Goal: Browse casually

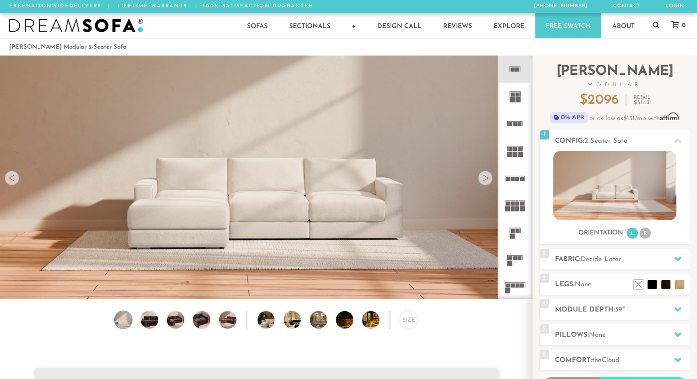
click at [485, 182] on div at bounding box center [485, 178] width 15 height 15
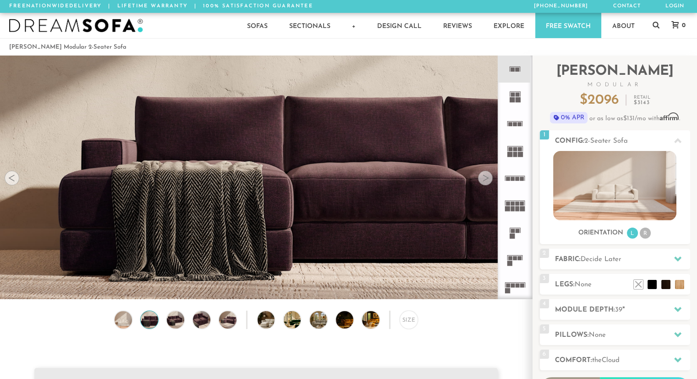
click at [485, 182] on div at bounding box center [485, 178] width 15 height 15
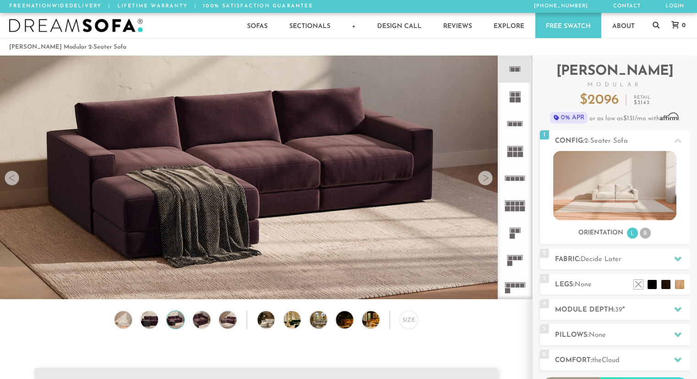
click at [485, 182] on div at bounding box center [485, 178] width 15 height 15
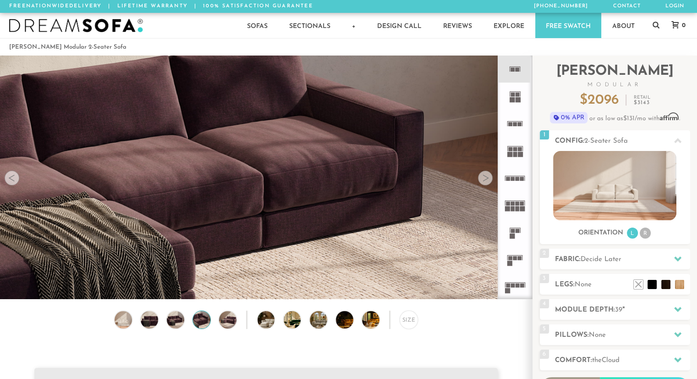
click at [485, 182] on div at bounding box center [485, 178] width 15 height 15
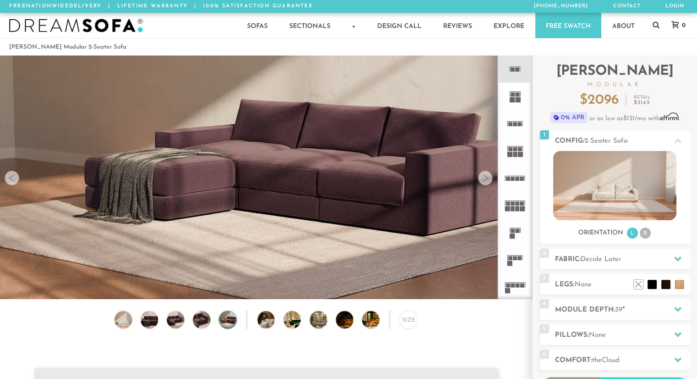
click at [485, 182] on div at bounding box center [485, 178] width 15 height 15
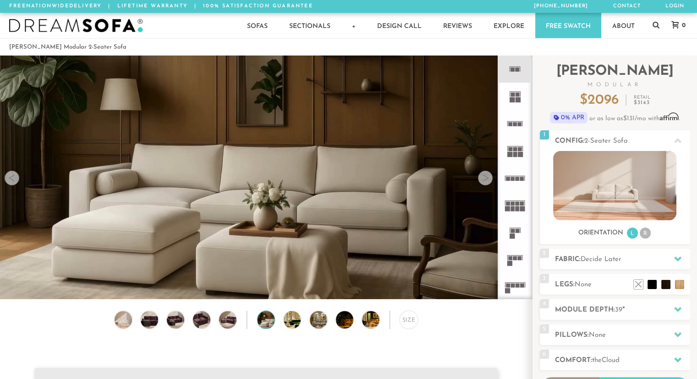
click at [485, 182] on div at bounding box center [485, 178] width 15 height 15
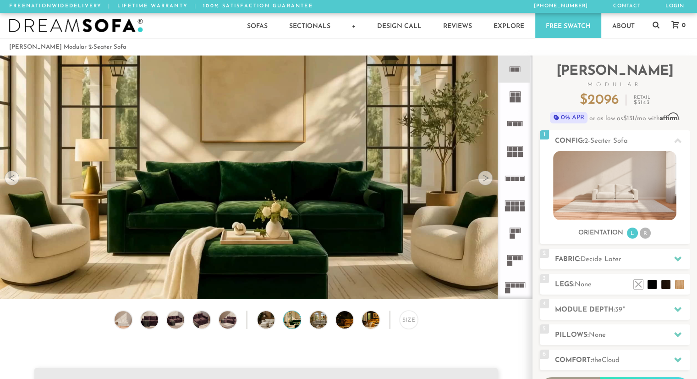
click at [485, 182] on div at bounding box center [485, 178] width 15 height 15
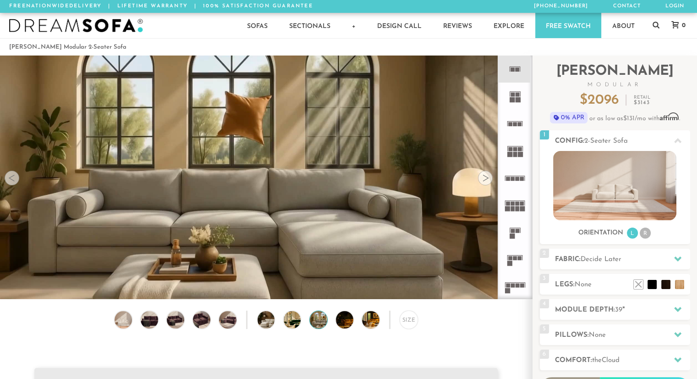
click at [485, 182] on div at bounding box center [485, 178] width 15 height 15
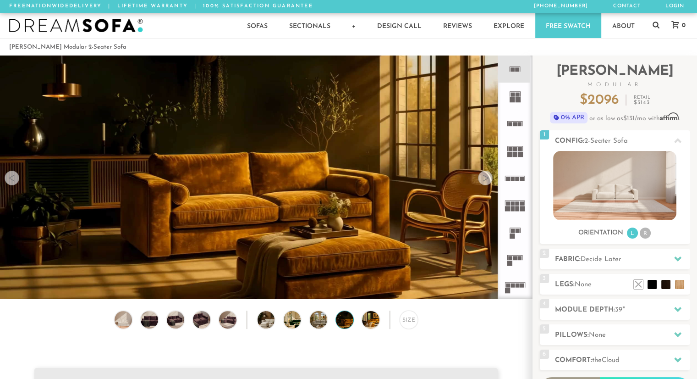
click at [485, 182] on div at bounding box center [485, 178] width 15 height 15
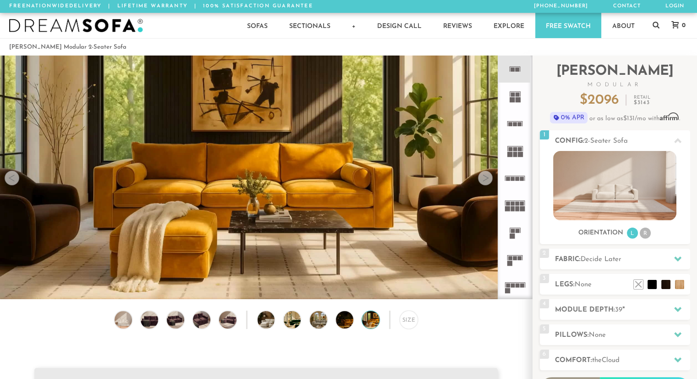
click at [485, 182] on div at bounding box center [485, 178] width 15 height 15
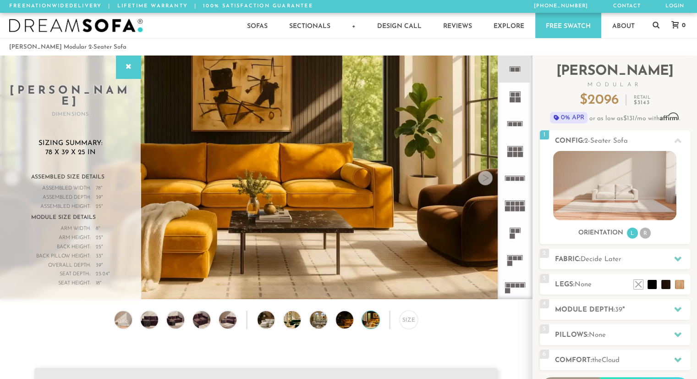
click at [485, 182] on div at bounding box center [485, 178] width 15 height 15
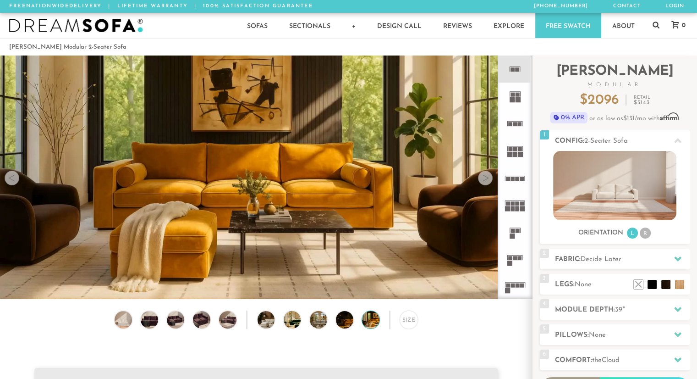
click at [11, 182] on div at bounding box center [12, 178] width 15 height 15
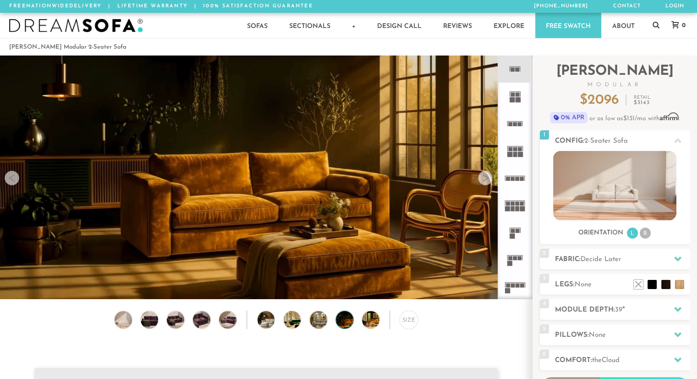
click at [11, 182] on div at bounding box center [12, 178] width 15 height 15
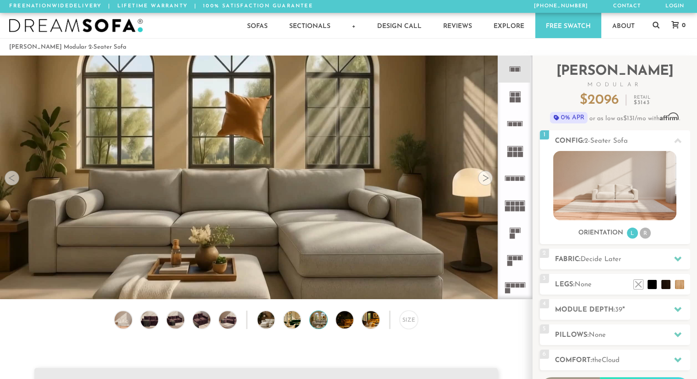
click at [11, 182] on div at bounding box center [12, 178] width 15 height 15
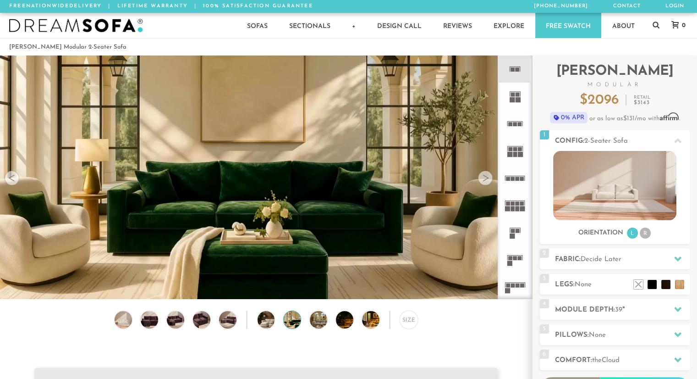
click at [10, 182] on div at bounding box center [12, 178] width 15 height 15
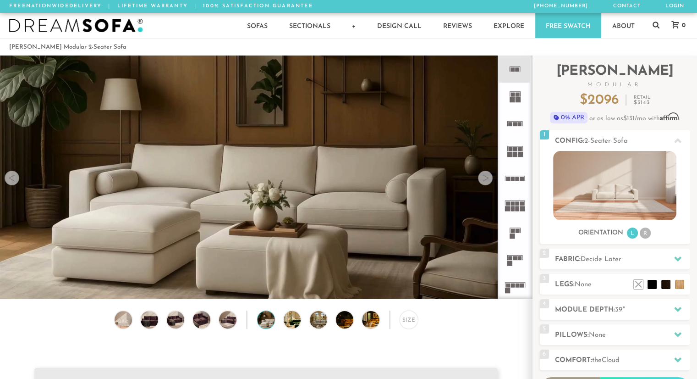
click at [9, 182] on div at bounding box center [12, 178] width 15 height 15
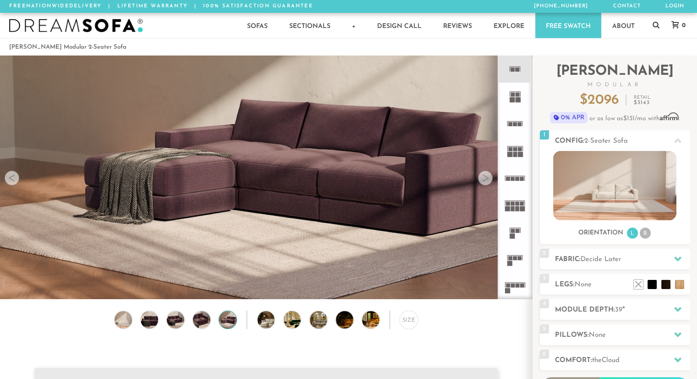
click at [413, 217] on img at bounding box center [266, 279] width 532 height 532
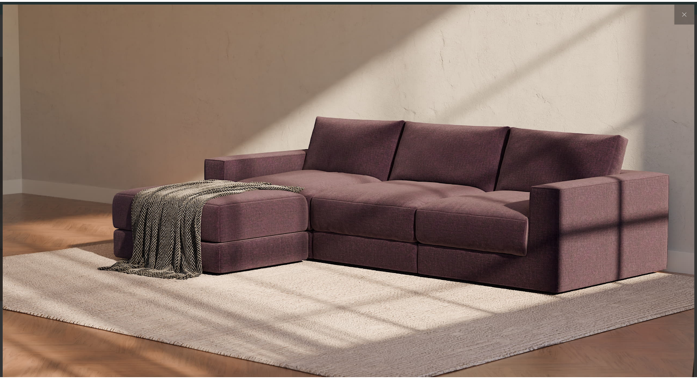
scroll to position [10211, 697]
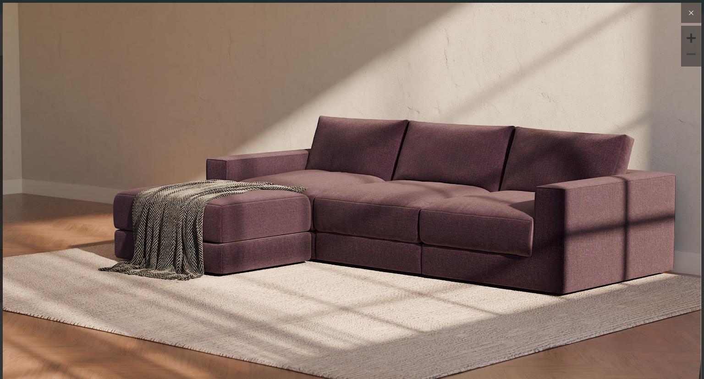
click at [688, 9] on icon at bounding box center [691, 12] width 11 height 11
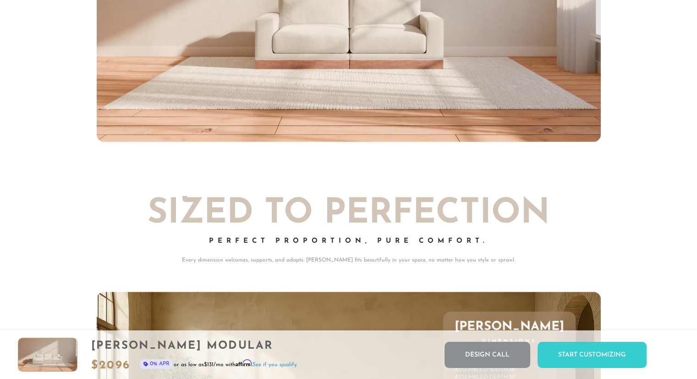
scroll to position [3802, 0]
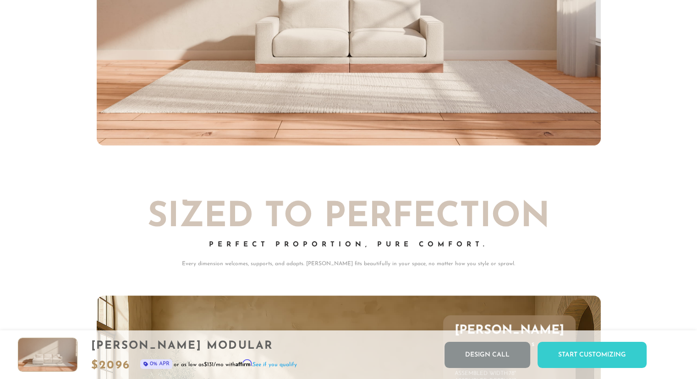
click at [433, 48] on img at bounding box center [349, 4] width 504 height 284
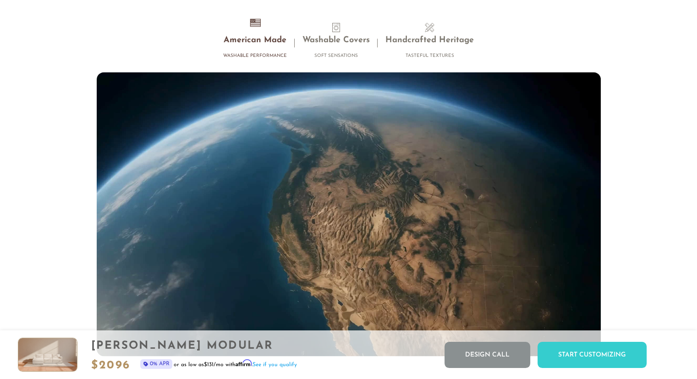
scroll to position [8184, 0]
